Goal: Task Accomplishment & Management: Use online tool/utility

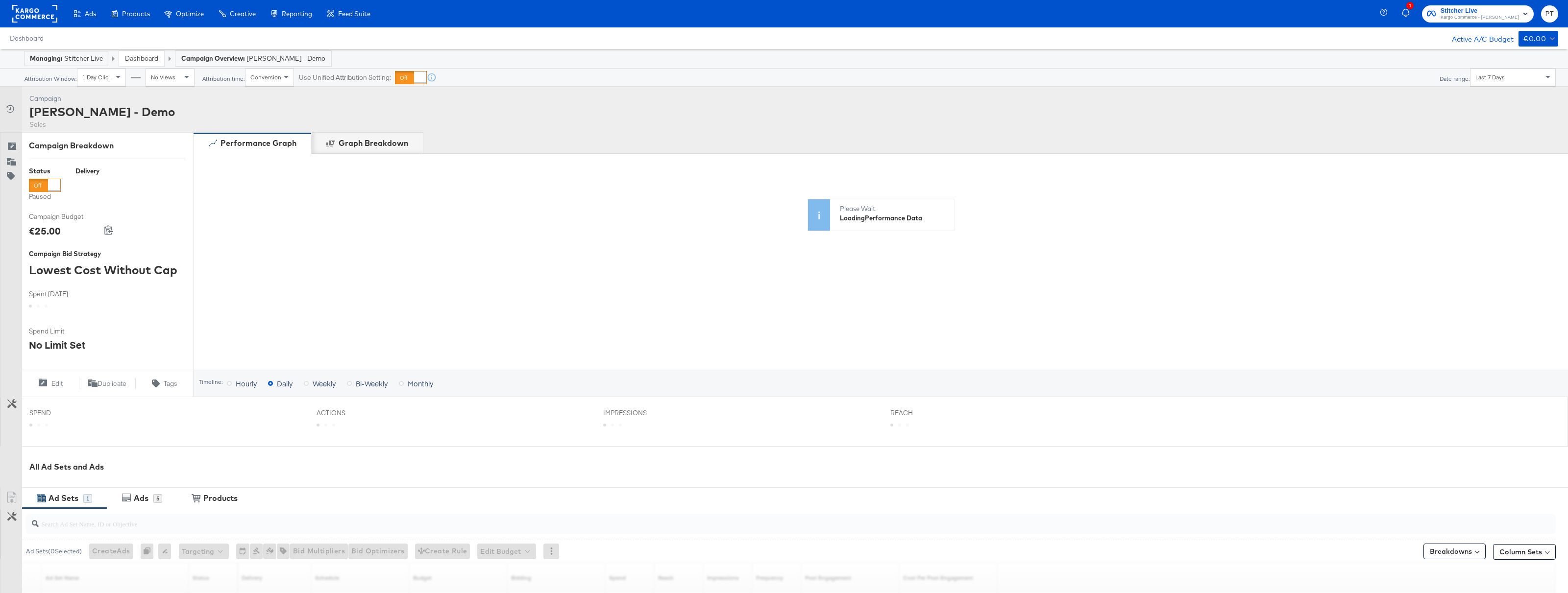
scroll to position [139, 0]
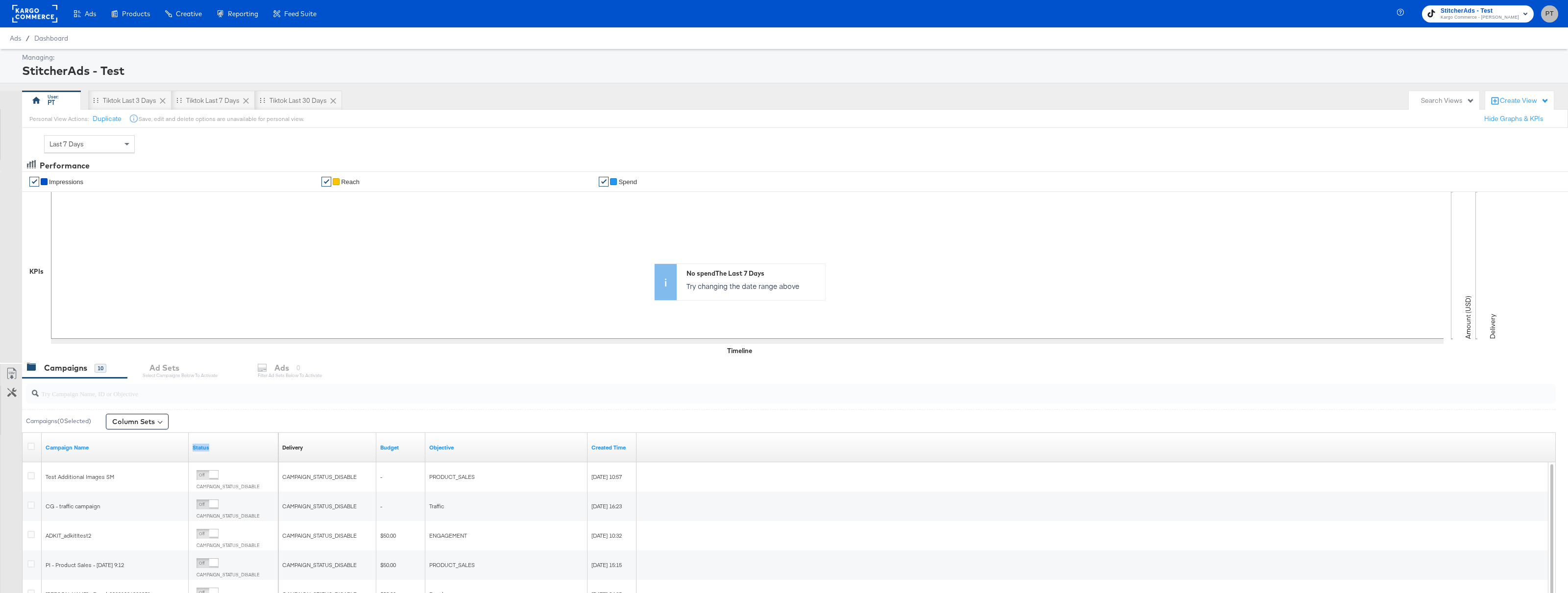
click at [1552, 19] on span "PT" at bounding box center [1549, 14] width 9 height 12
click at [1502, 95] on link "Internal Dashboard" at bounding box center [1496, 98] width 74 height 18
click at [24, 15] on rect at bounding box center [35, 13] width 45 height 18
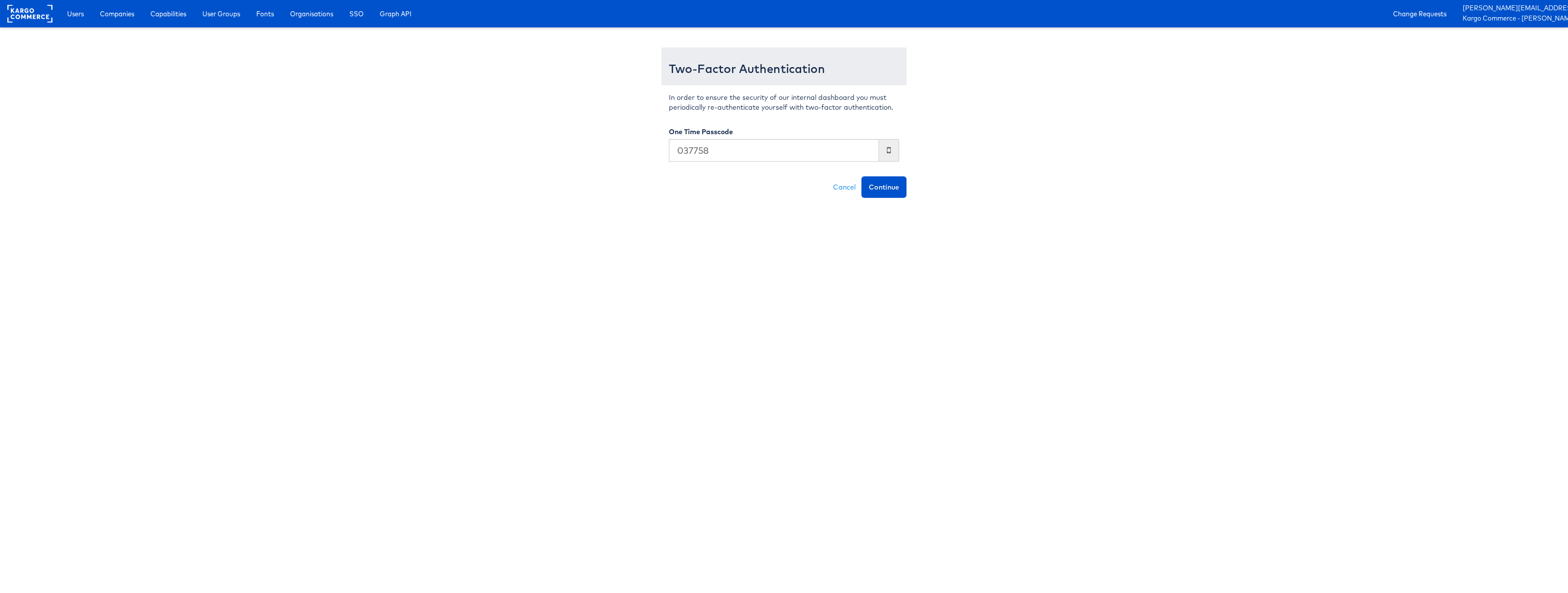
type input "037758"
click at [861, 176] on button "Continue" at bounding box center [884, 187] width 45 height 21
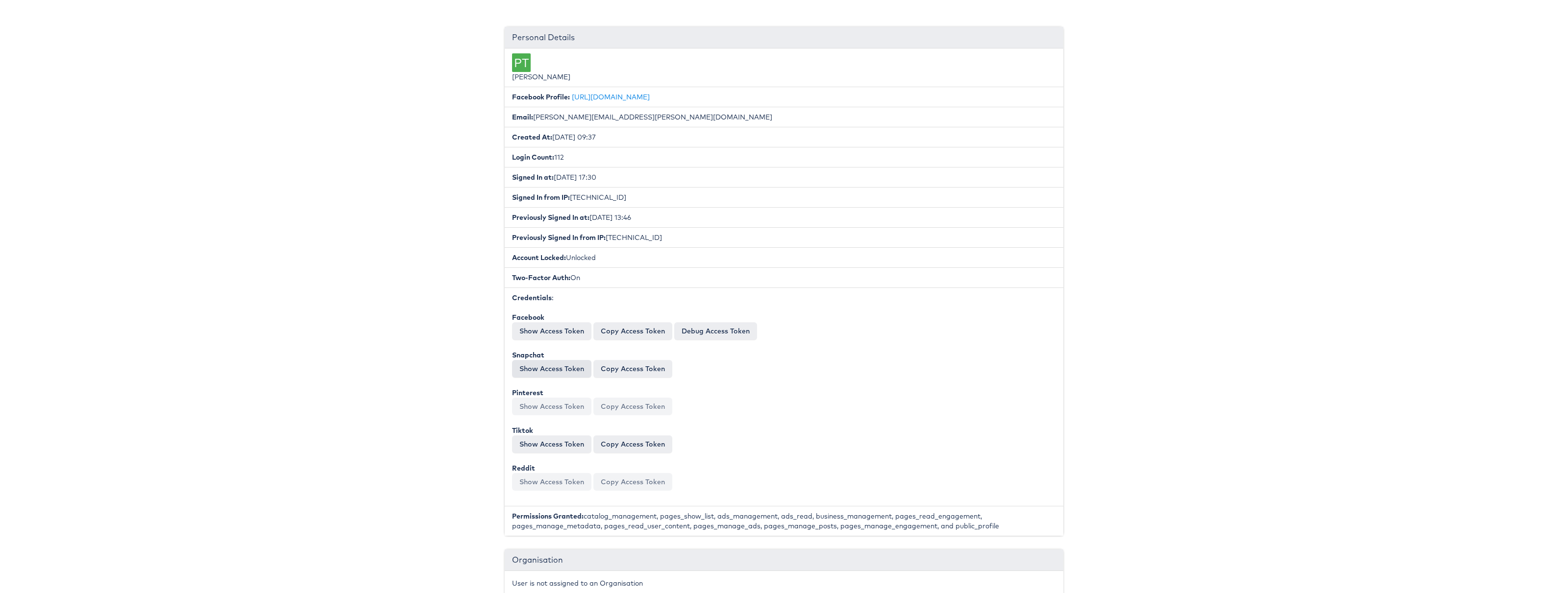
scroll to position [127, 0]
click at [557, 333] on button "Show Access Token" at bounding box center [551, 330] width 79 height 18
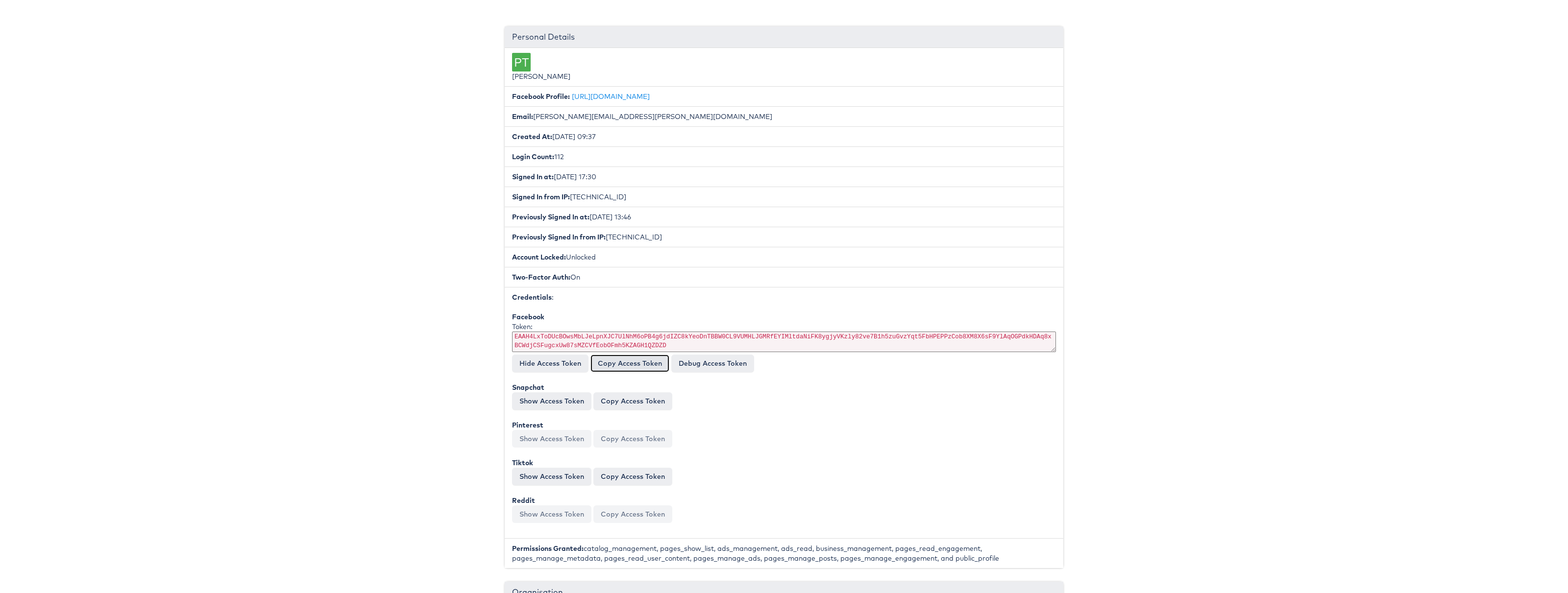
click at [629, 362] on button "Copy Access Token" at bounding box center [630, 363] width 79 height 18
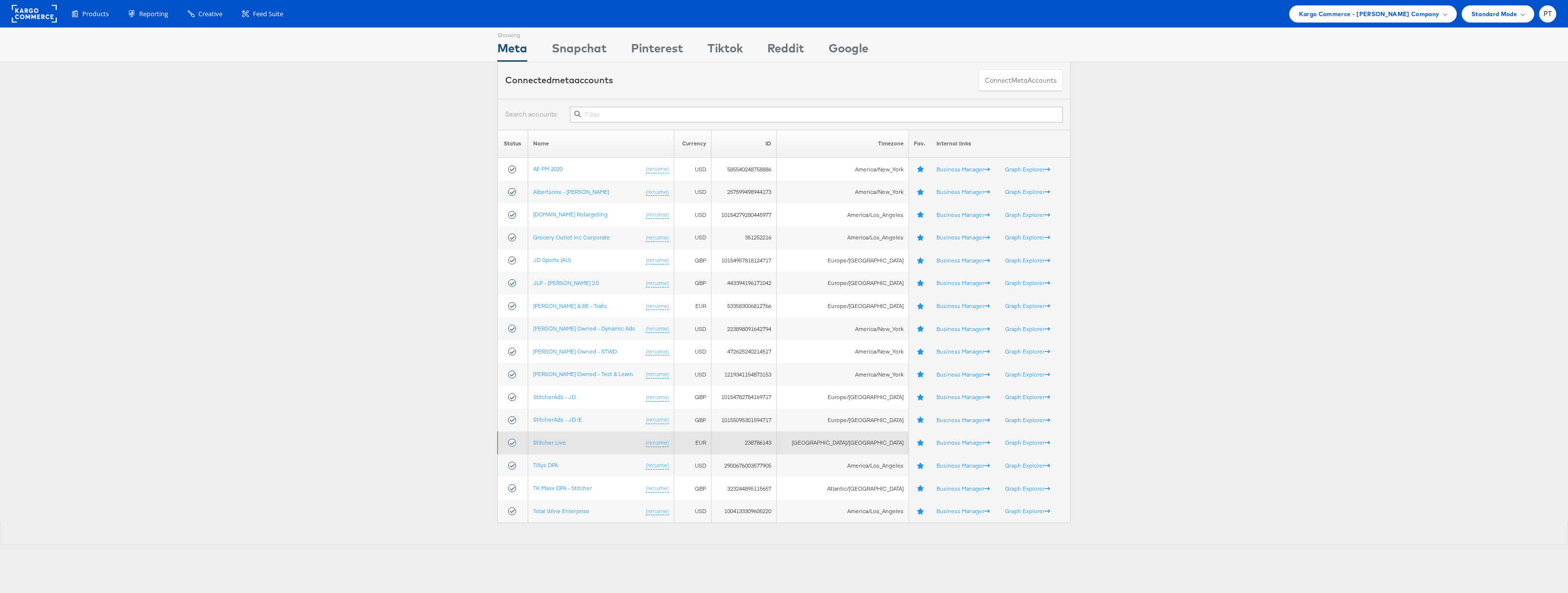
click at [771, 442] on td "238786143" at bounding box center [744, 443] width 65 height 23
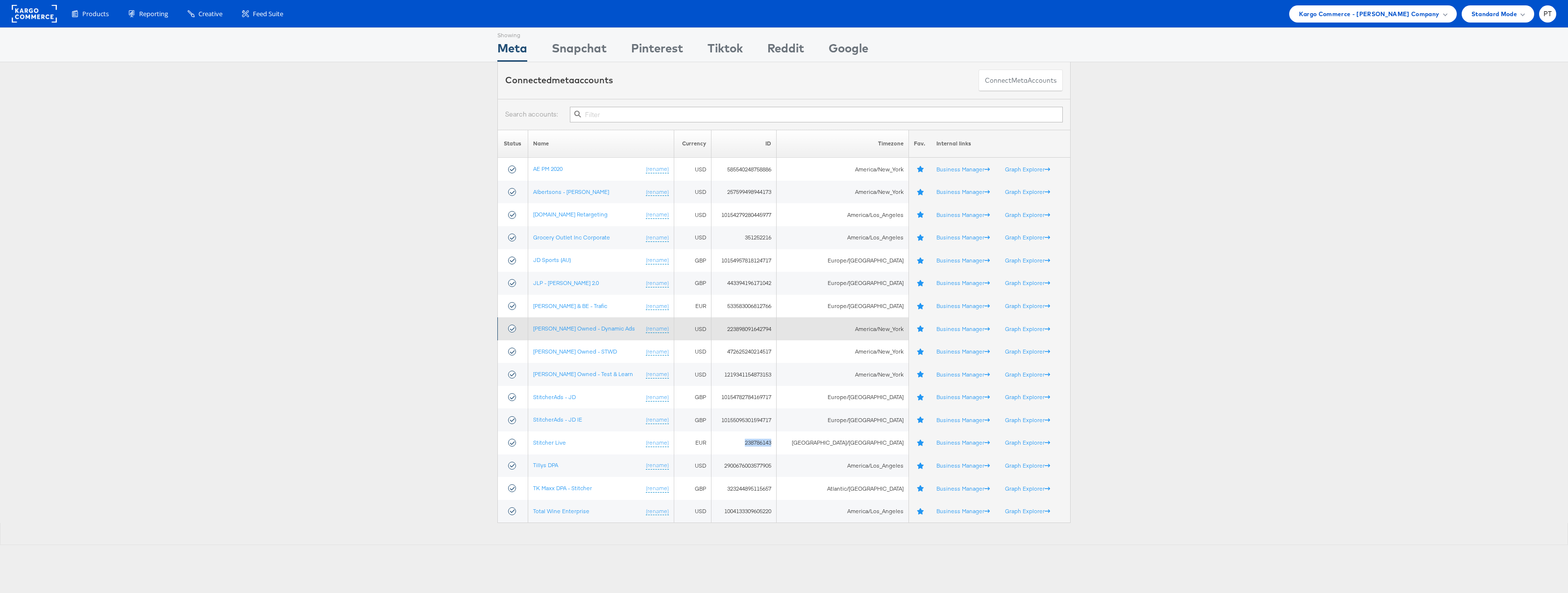
copy td "238786143"
